Goal: Transaction & Acquisition: Purchase product/service

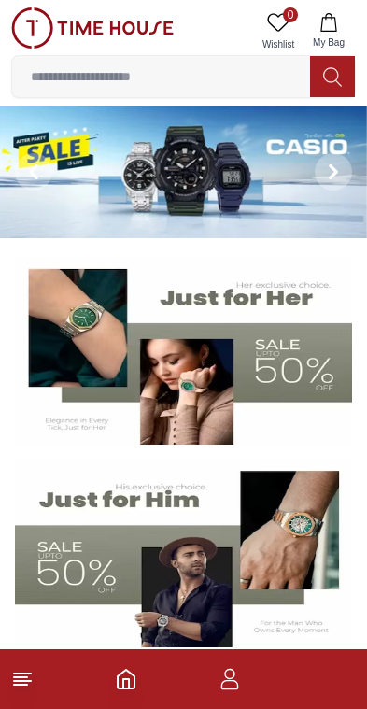
click at [220, 686] on icon "button" at bounding box center [230, 679] width 22 height 22
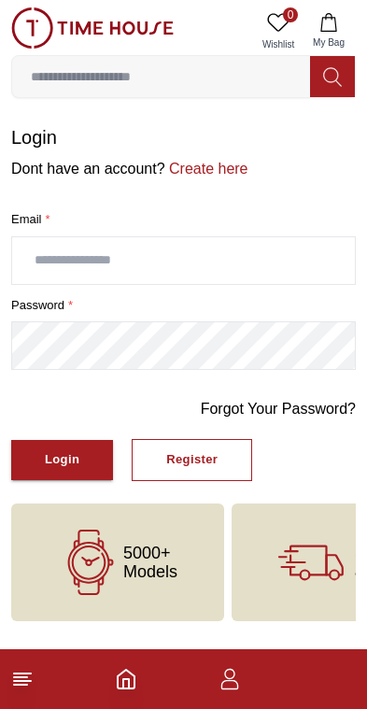
click at [31, 673] on line at bounding box center [22, 673] width 17 height 0
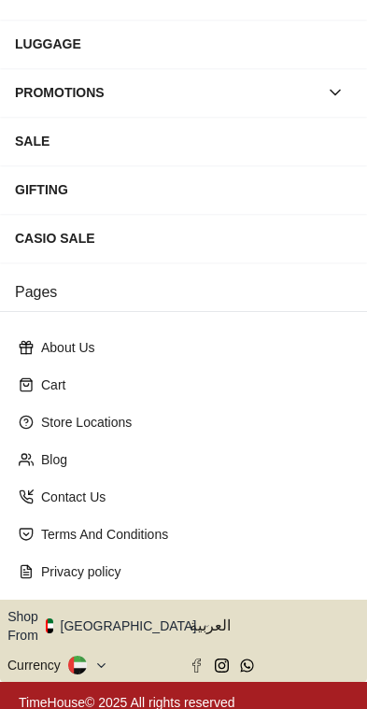
scroll to position [293, 0]
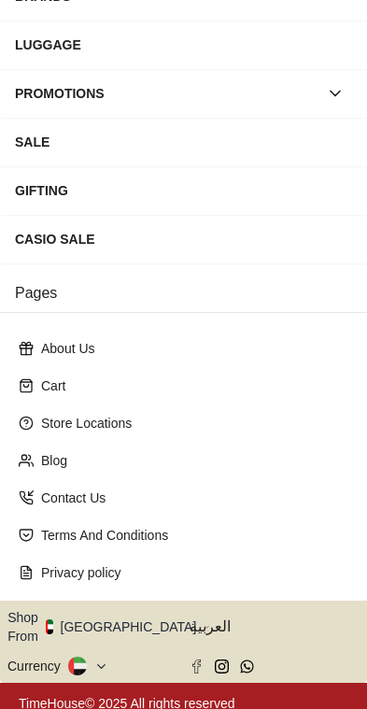
click at [204, 623] on icon "button" at bounding box center [207, 627] width 7 height 14
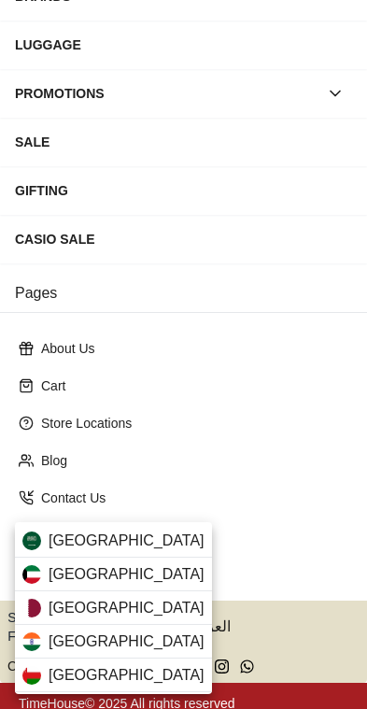
click at [145, 537] on div "Saudi Arabia" at bounding box center [113, 541] width 197 height 34
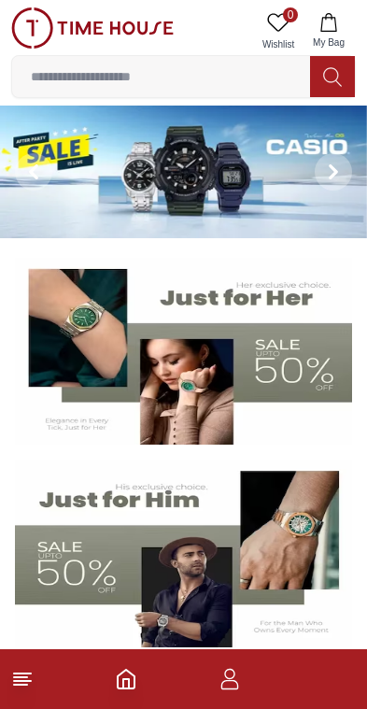
click at [329, 27] on icon "button" at bounding box center [328, 22] width 19 height 19
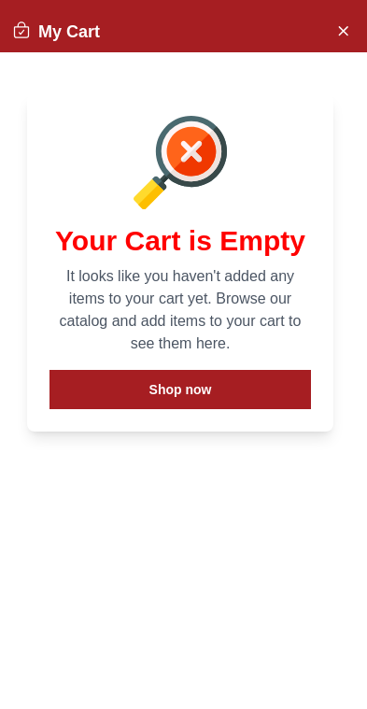
click at [231, 388] on button "Shop now" at bounding box center [179, 389] width 261 height 39
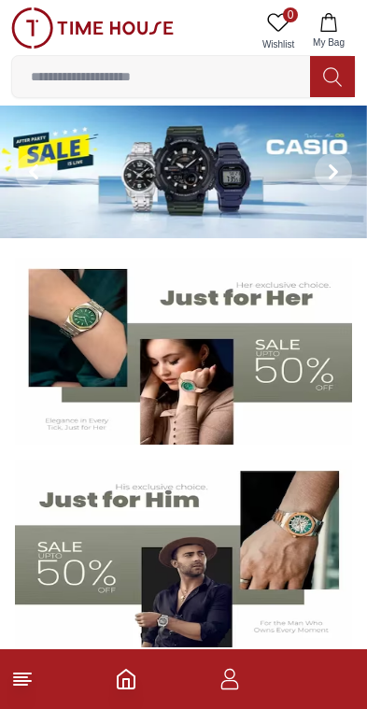
click at [303, 505] on img at bounding box center [183, 553] width 337 height 188
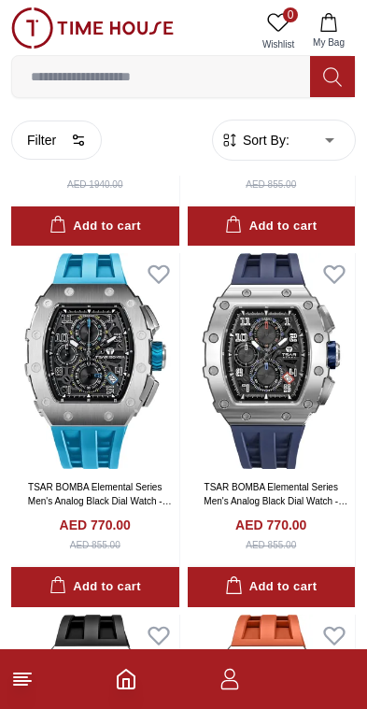
scroll to position [691, 0]
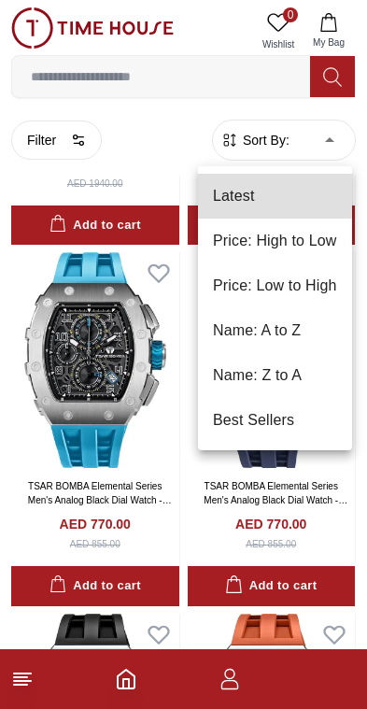
click at [304, 289] on li "Price: Low to High" at bounding box center [275, 285] width 154 height 45
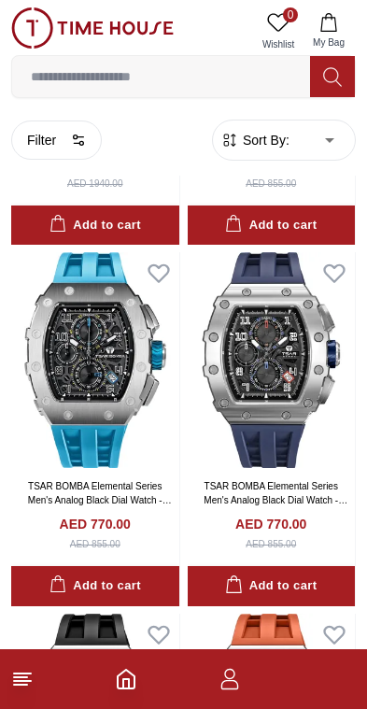
type input "*"
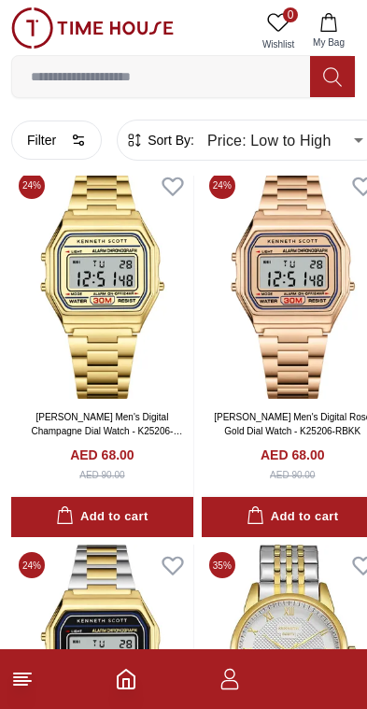
scroll to position [1575, 0]
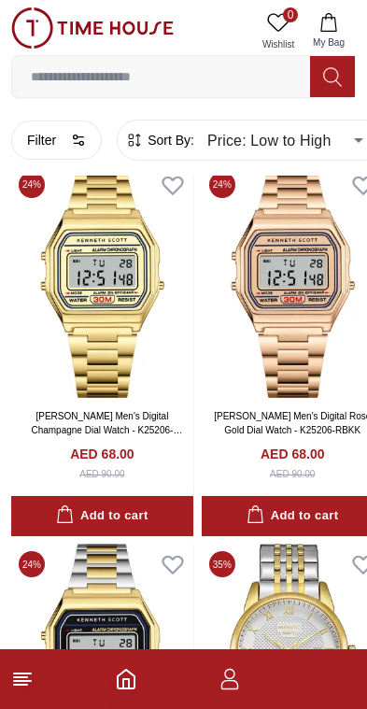
click at [239, 684] on icon "button" at bounding box center [230, 679] width 22 height 22
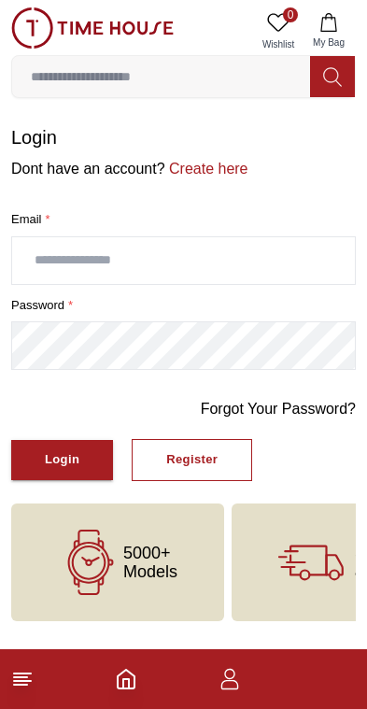
click at [29, 670] on icon at bounding box center [22, 679] width 22 height 22
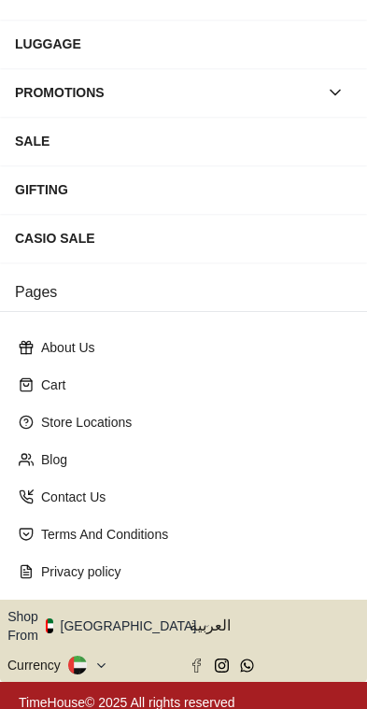
scroll to position [293, 0]
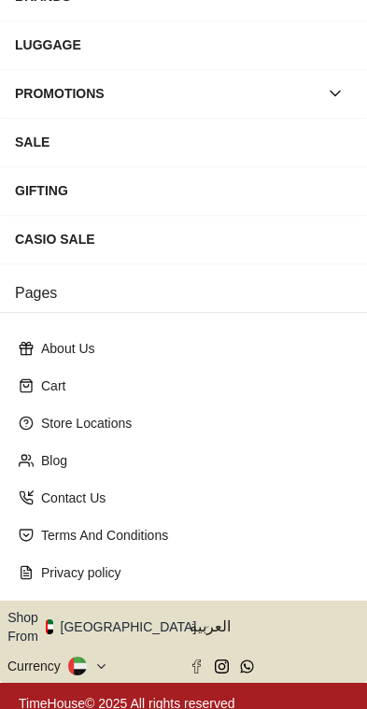
click at [127, 615] on button "Shop From UAE" at bounding box center [108, 626] width 203 height 37
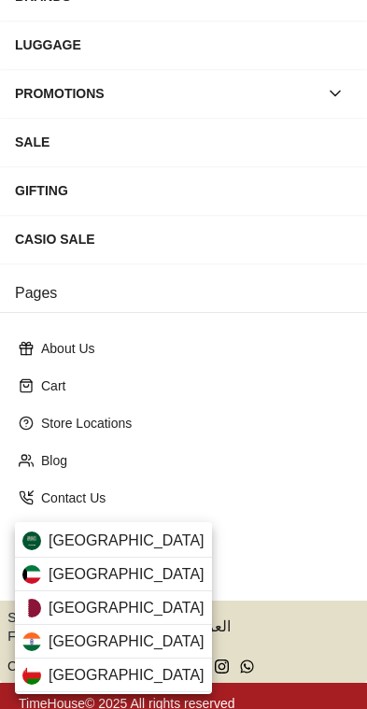
click at [129, 545] on span "Saudi Arabia" at bounding box center [127, 540] width 156 height 22
